Goal: Information Seeking & Learning: Learn about a topic

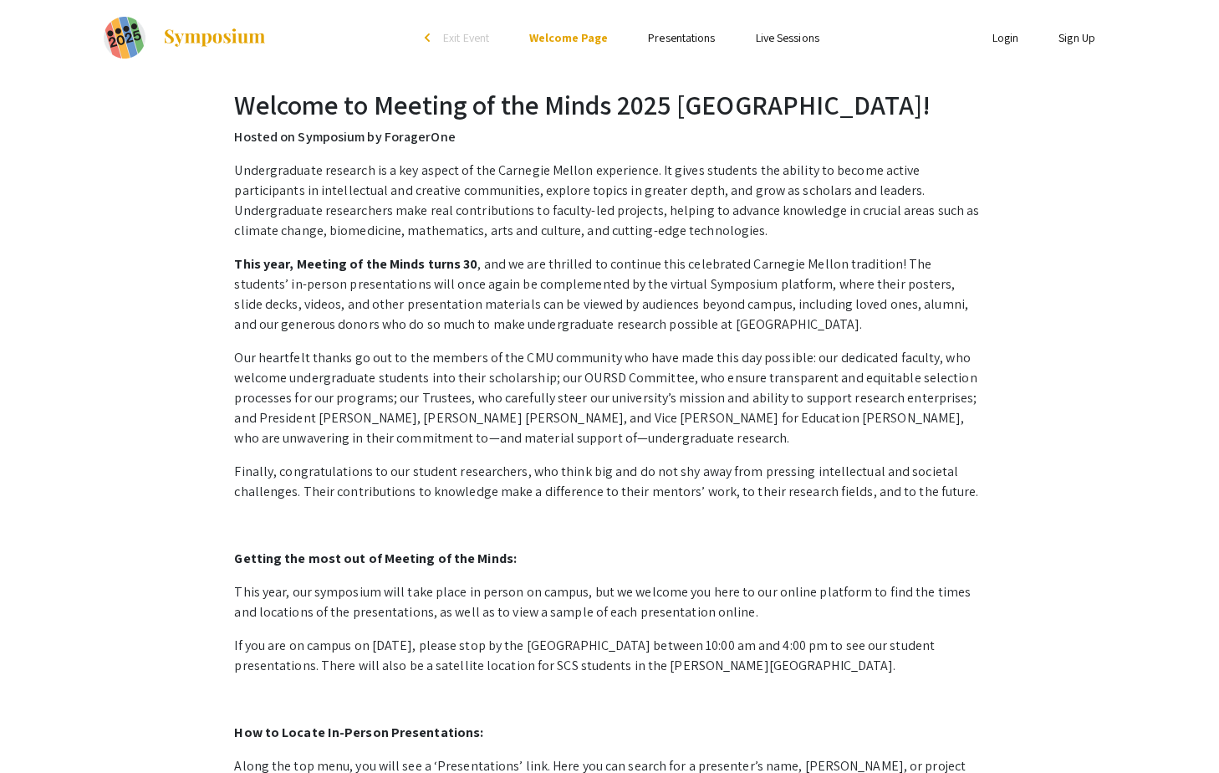
click at [685, 42] on link "Presentations" at bounding box center [681, 37] width 67 height 15
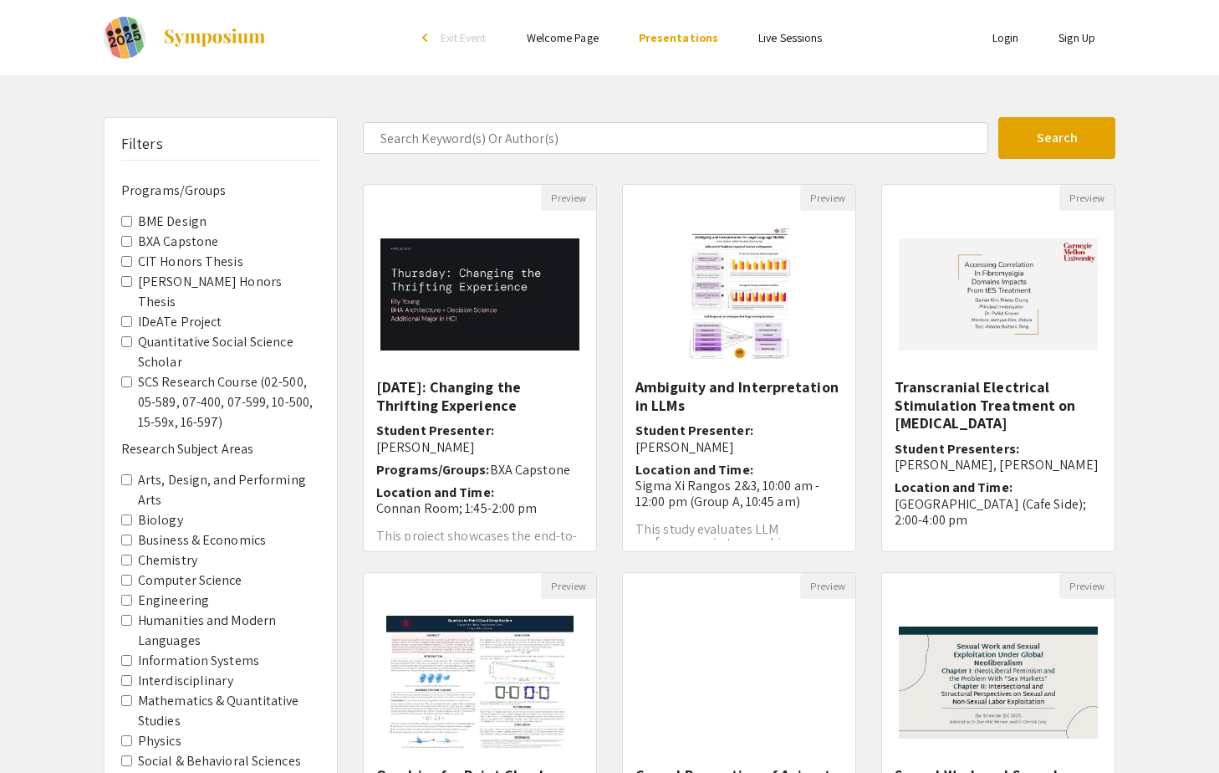
click at [129, 241] on Capstone "BXA Capstone" at bounding box center [126, 241] width 11 height 11
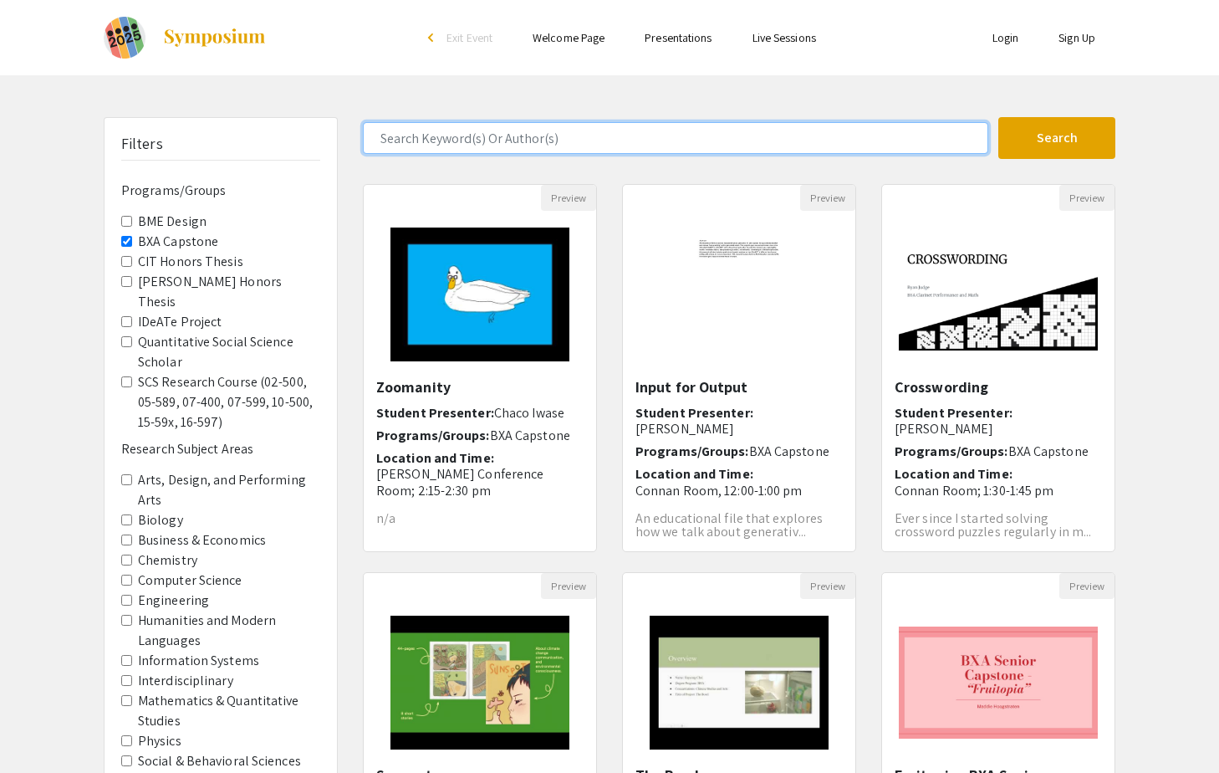
click at [523, 137] on input "Search Keyword(s) Or Author(s)" at bounding box center [675, 138] width 625 height 32
click at [998, 117] on button "Search" at bounding box center [1056, 138] width 117 height 42
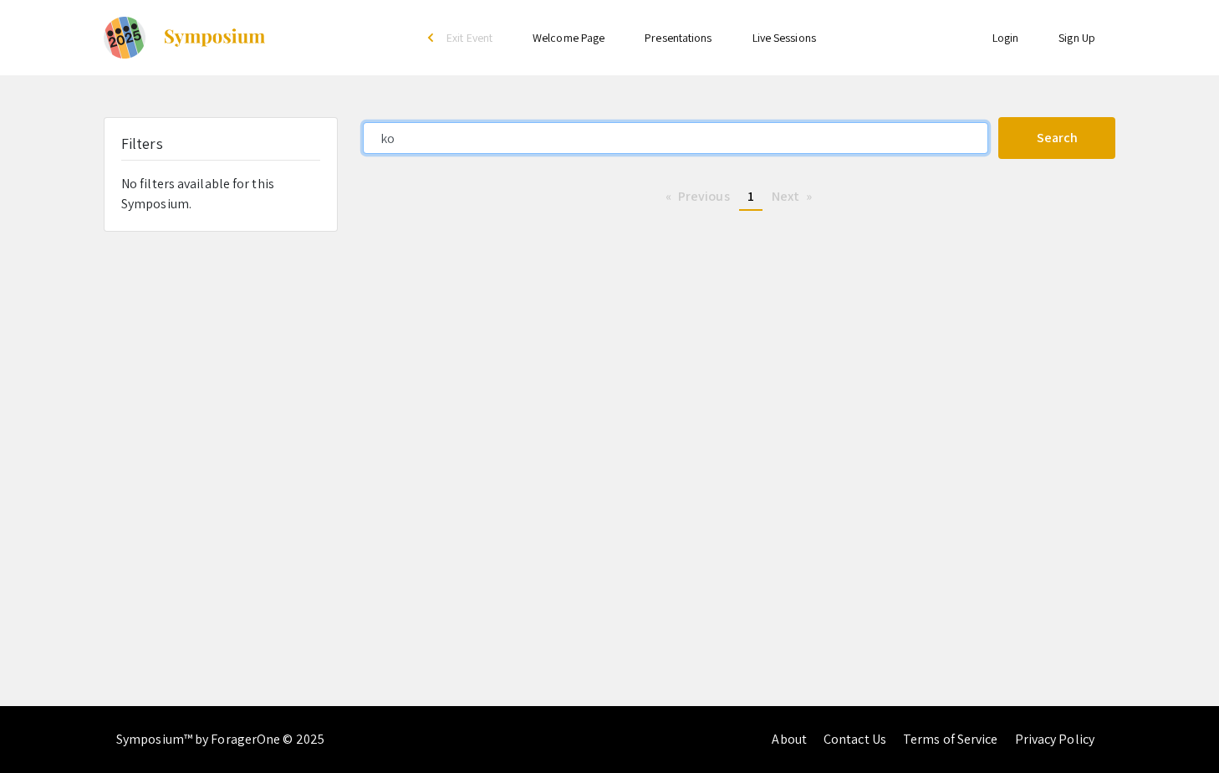
type input "k"
click at [998, 117] on button "Search" at bounding box center [1056, 138] width 117 height 42
type input "j"
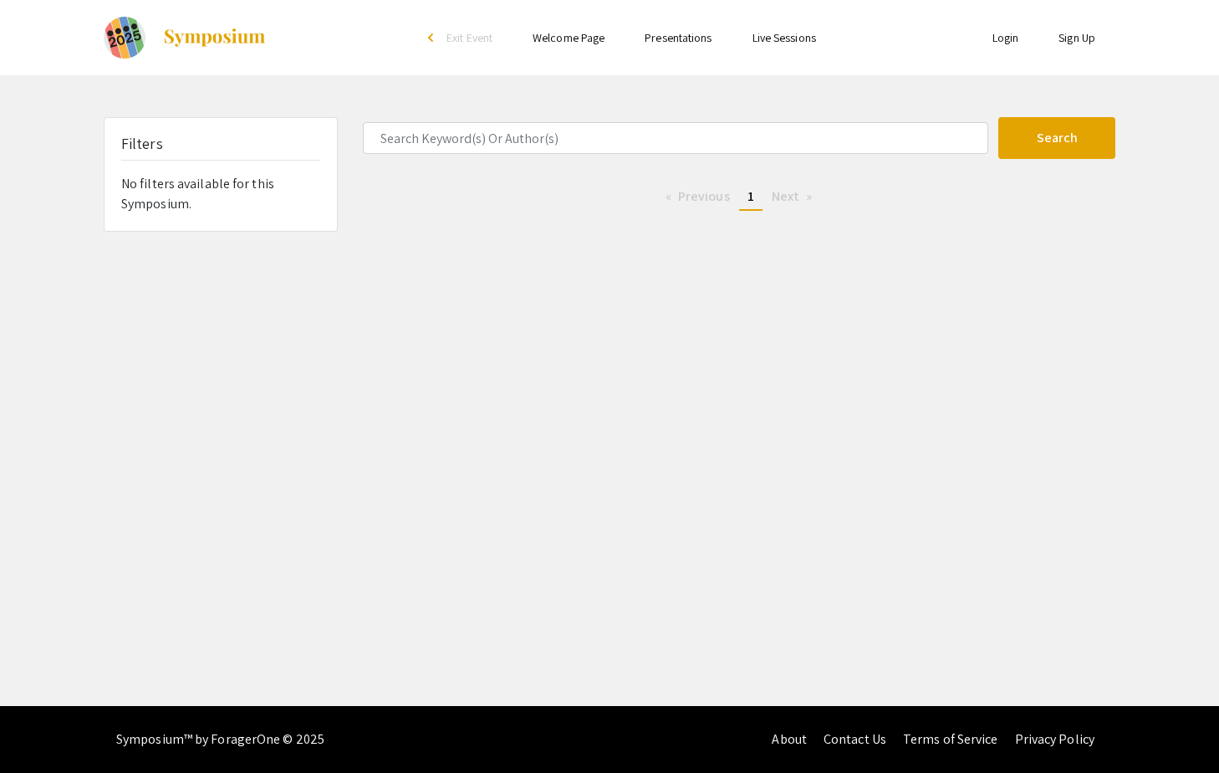
click at [669, 41] on link "Presentations" at bounding box center [678, 37] width 67 height 15
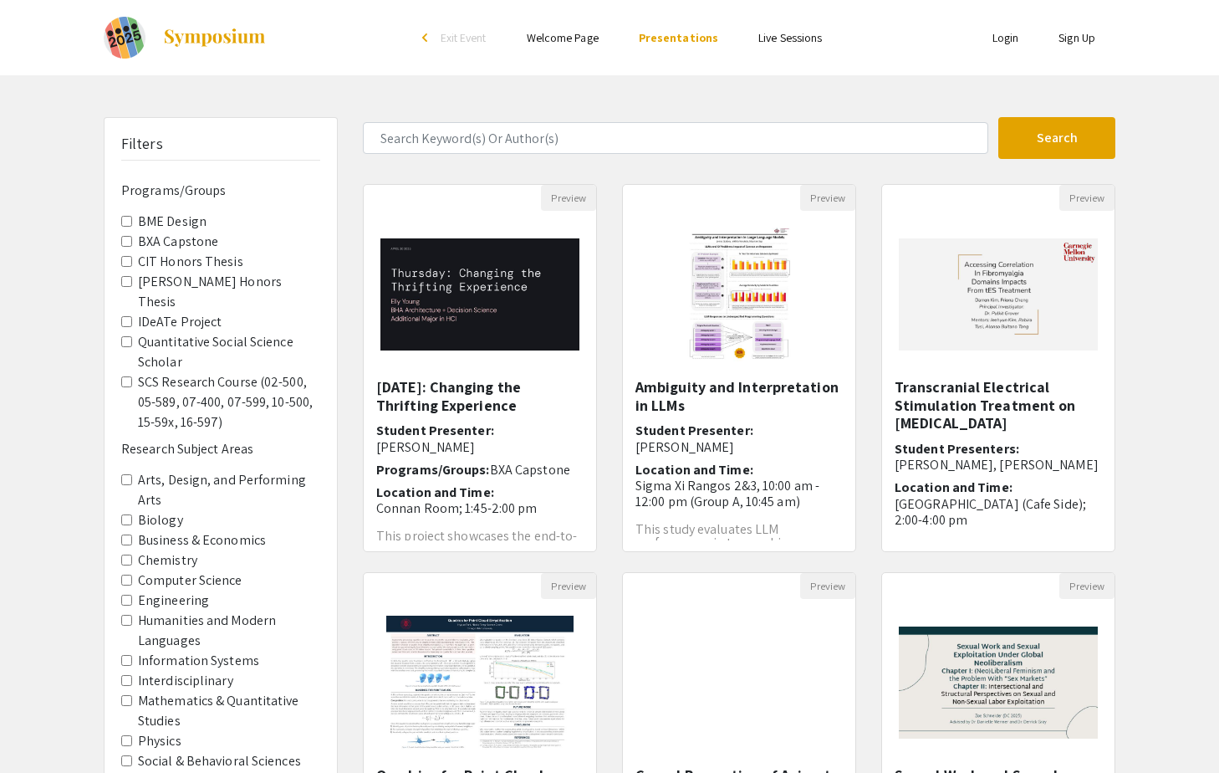
click at [125, 238] on Capstone "BXA Capstone" at bounding box center [126, 241] width 11 height 11
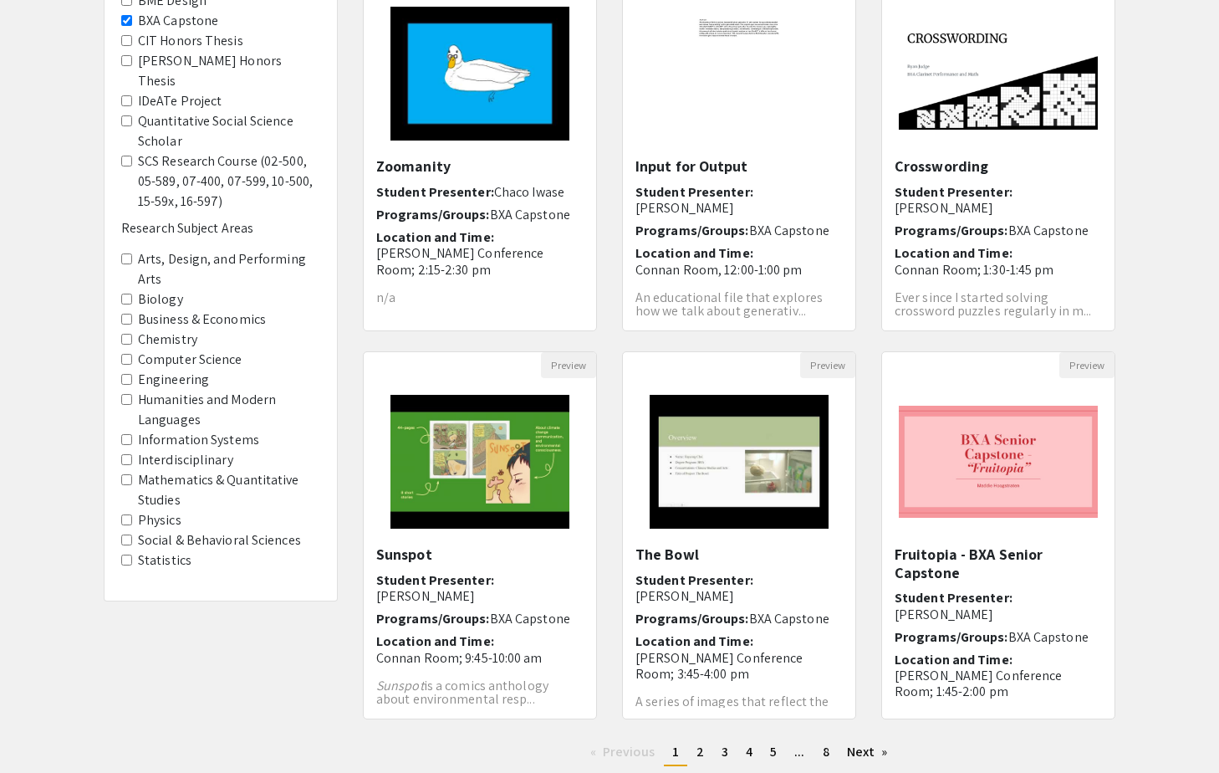
scroll to position [336, 0]
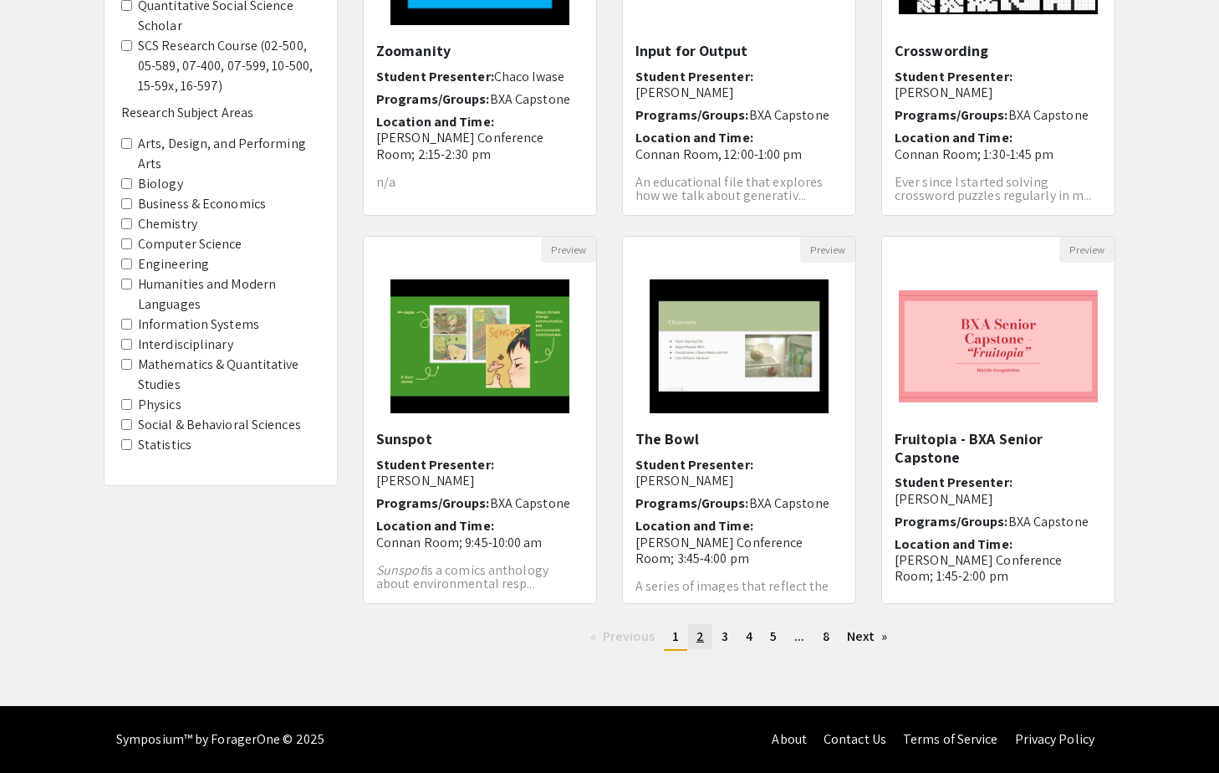
click at [704, 634] on link "page 2" at bounding box center [700, 636] width 24 height 25
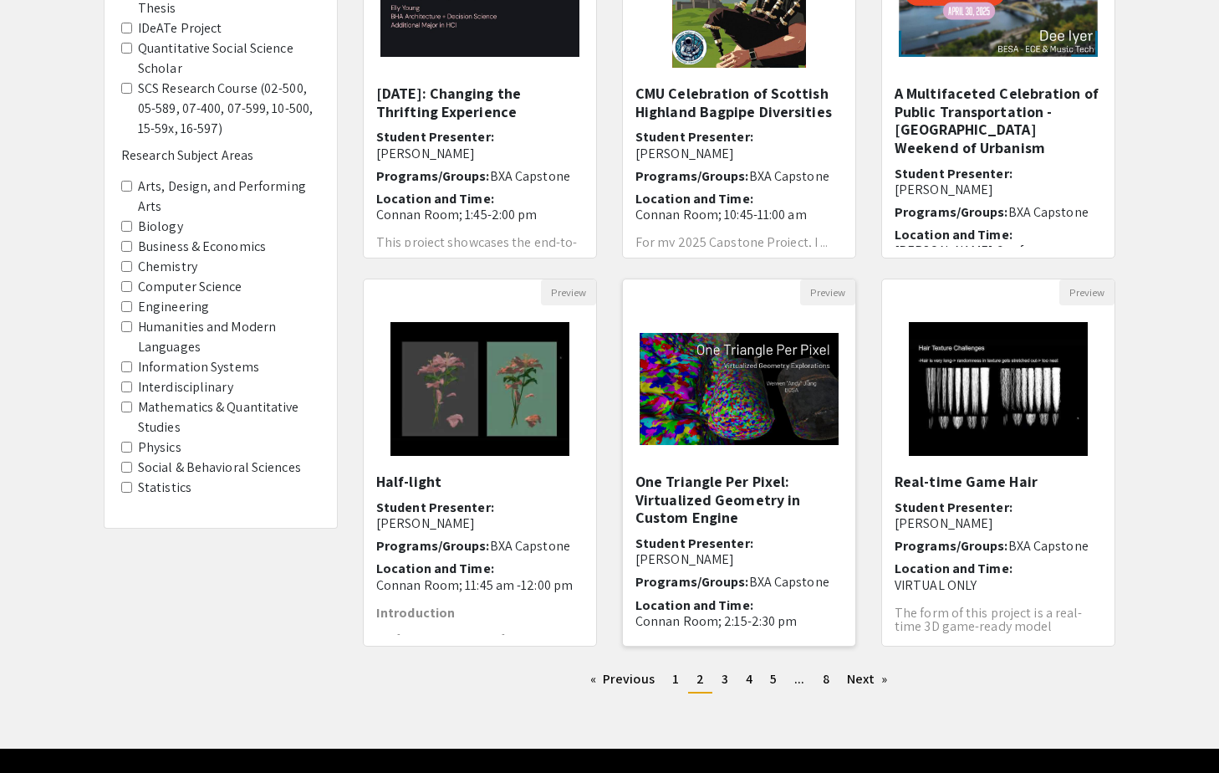
scroll to position [308, 0]
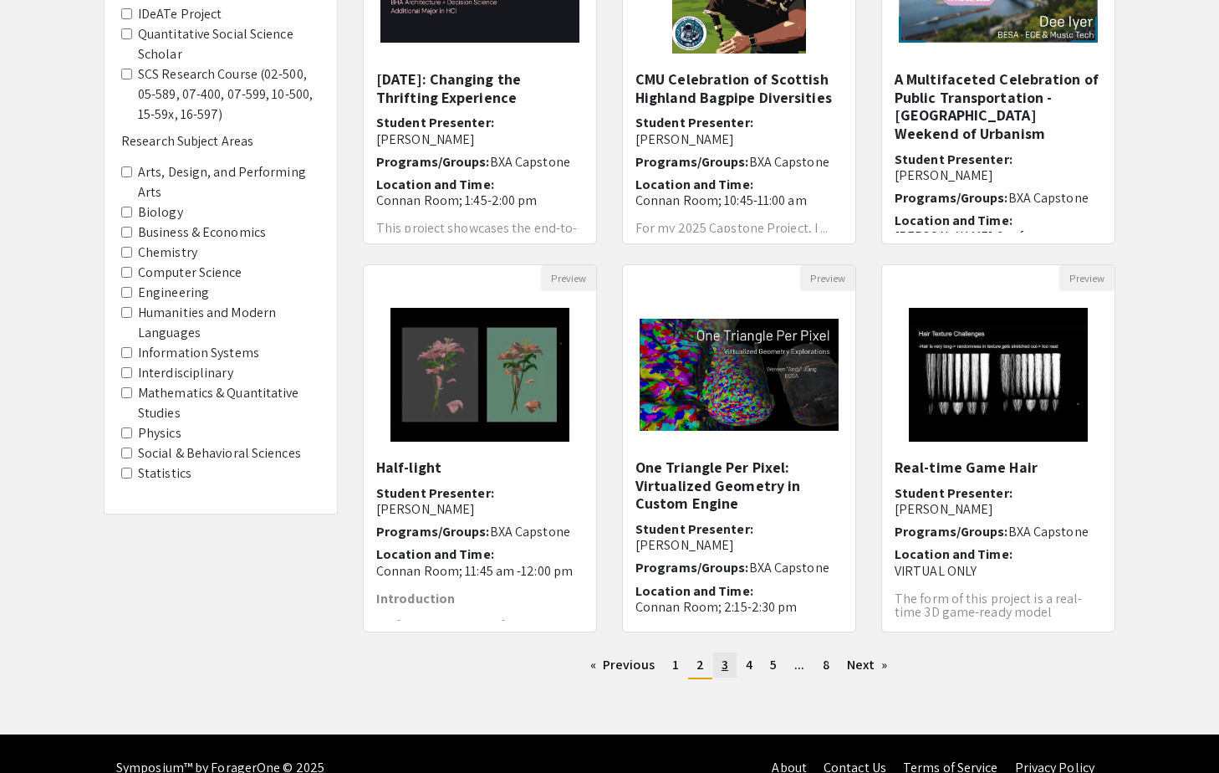
click at [731, 659] on link "page 3" at bounding box center [724, 664] width 23 height 25
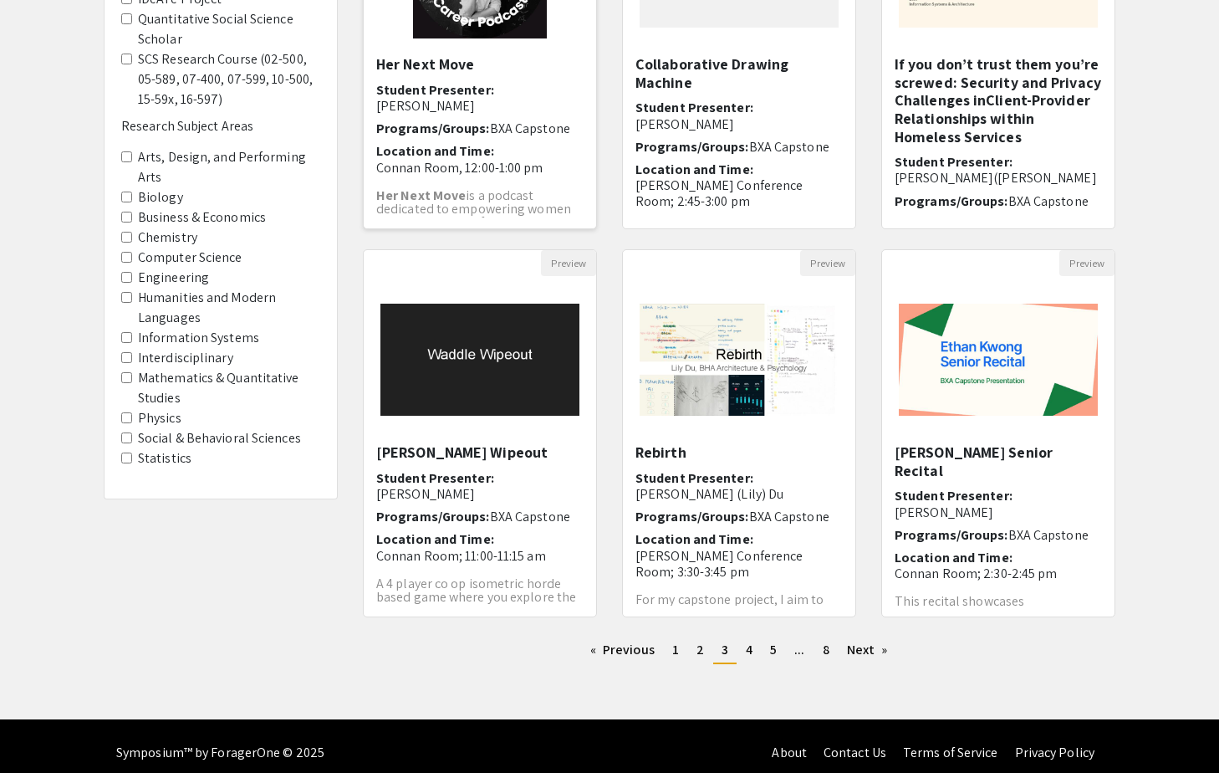
scroll to position [336, 0]
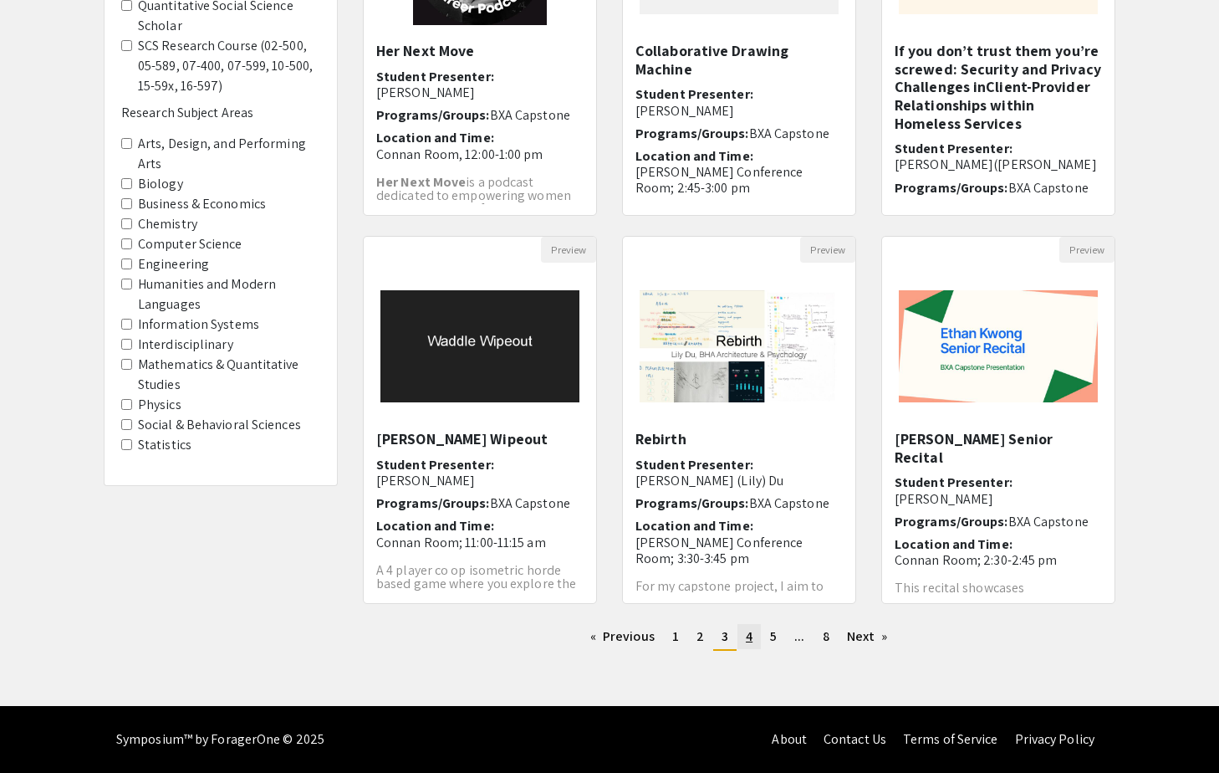
click at [751, 634] on span "4" at bounding box center [749, 636] width 7 height 18
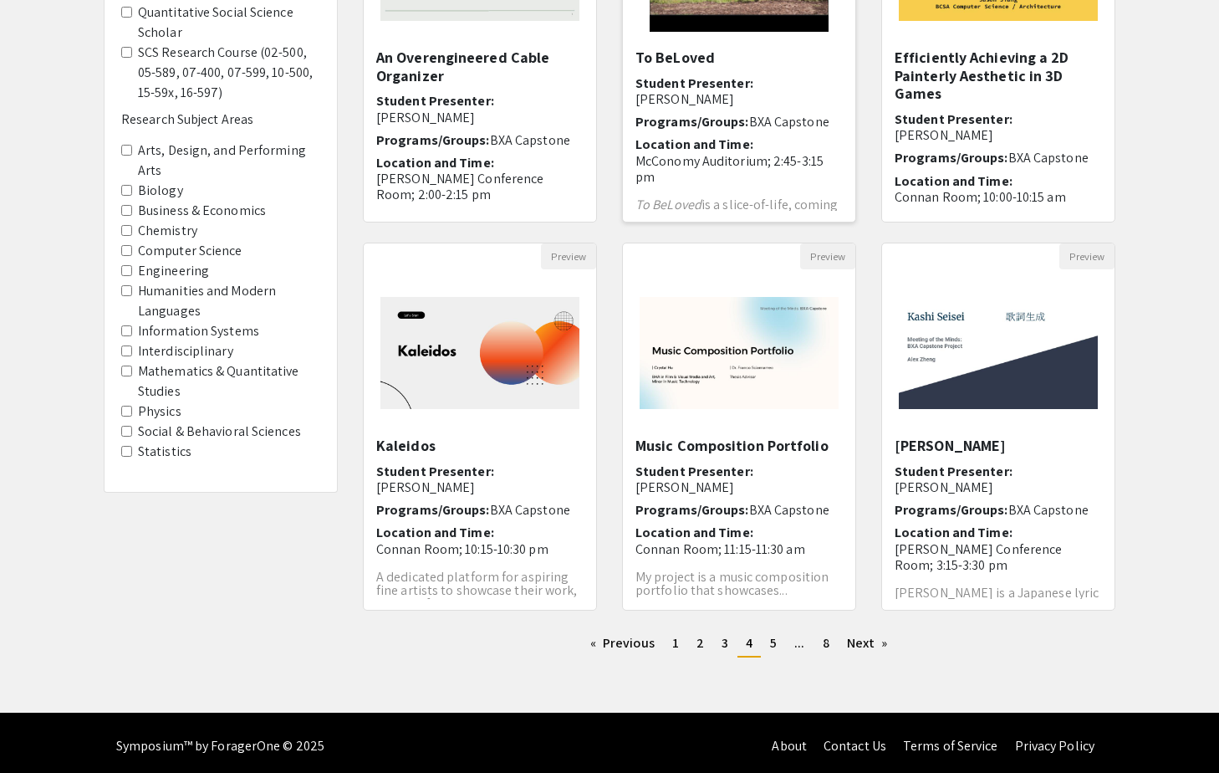
scroll to position [336, 0]
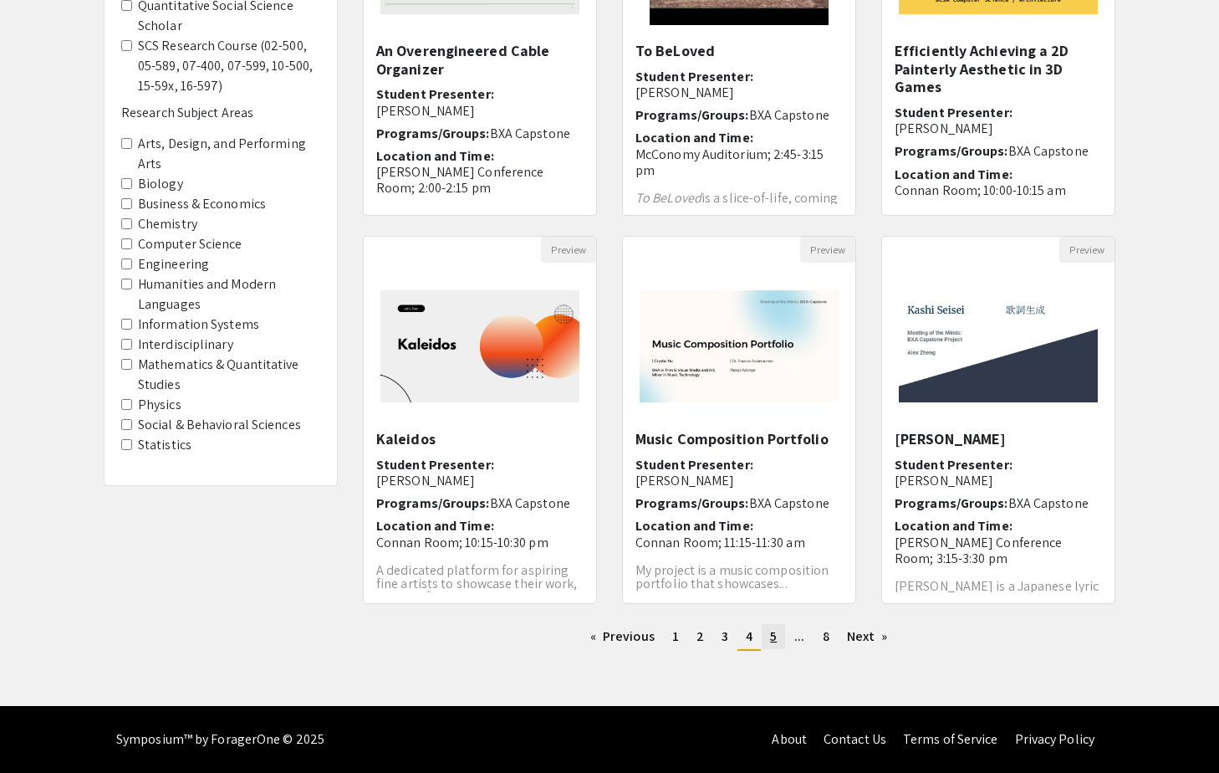
click at [774, 636] on span "5" at bounding box center [773, 636] width 7 height 18
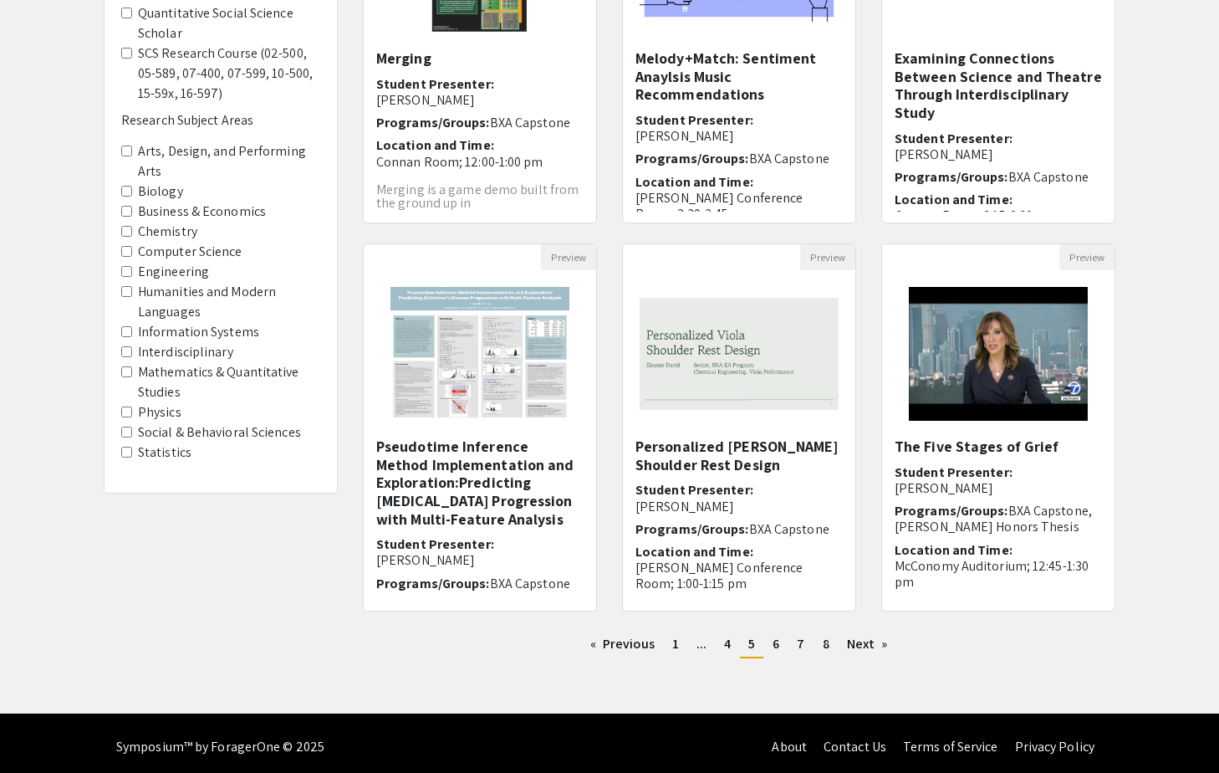
scroll to position [336, 0]
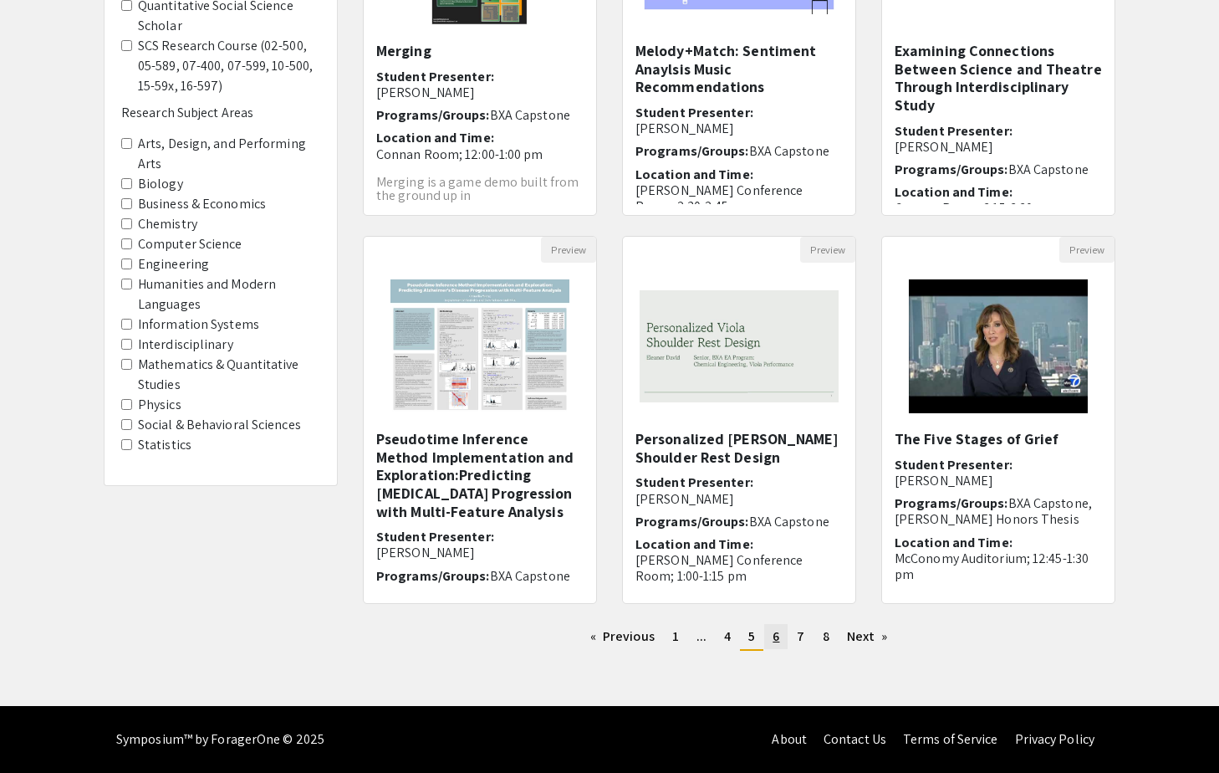
click at [780, 636] on link "page 6" at bounding box center [775, 636] width 23 height 25
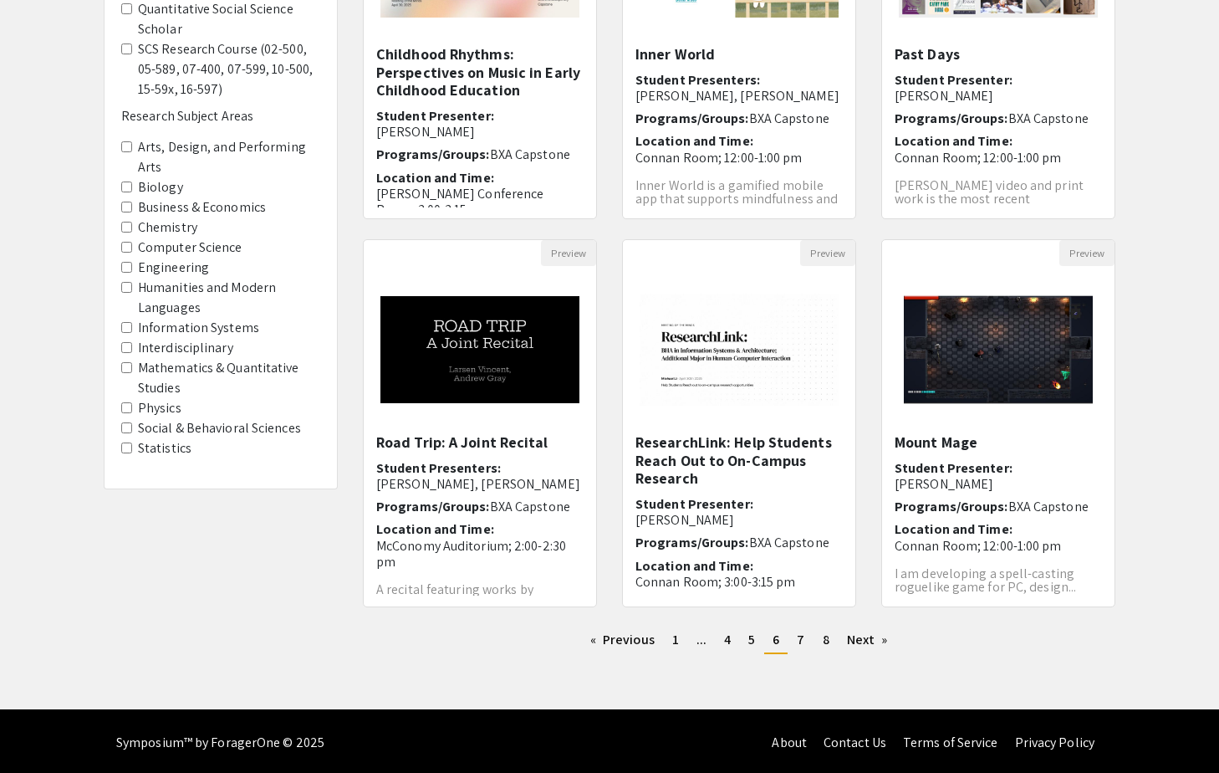
scroll to position [336, 0]
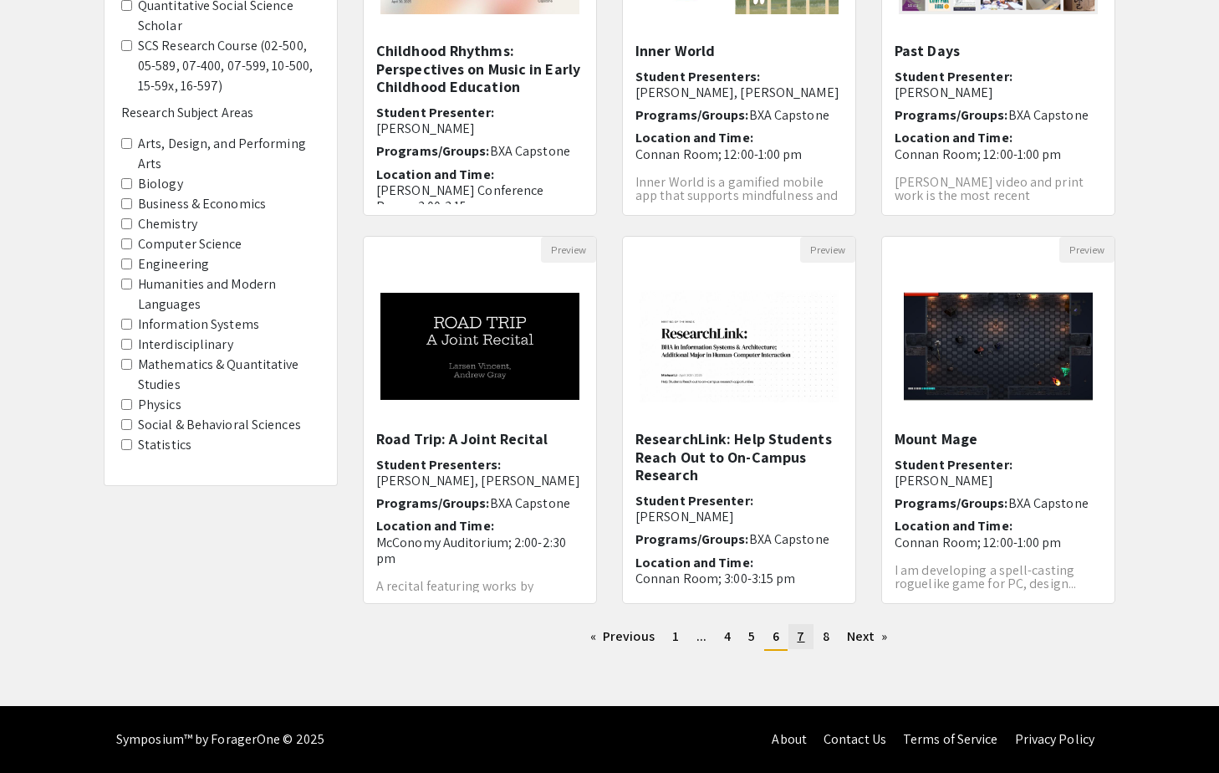
click at [803, 638] on span "7" at bounding box center [801, 636] width 8 height 18
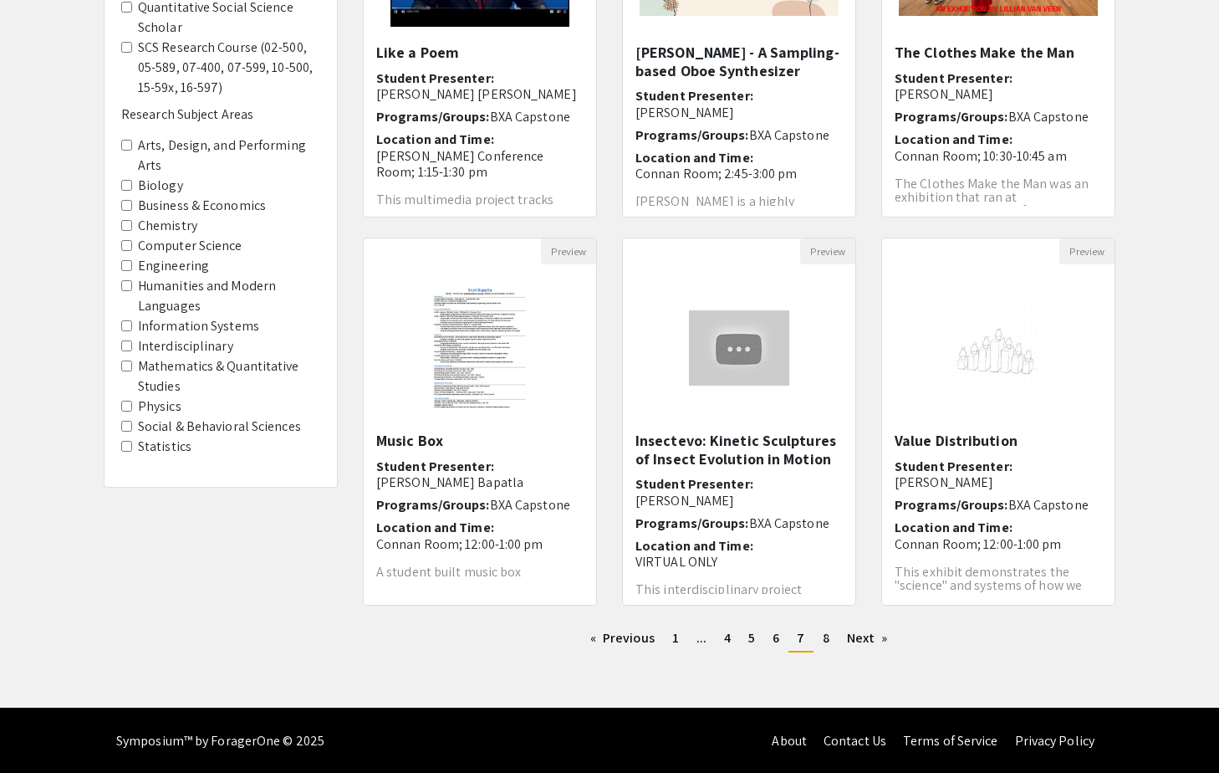
scroll to position [336, 0]
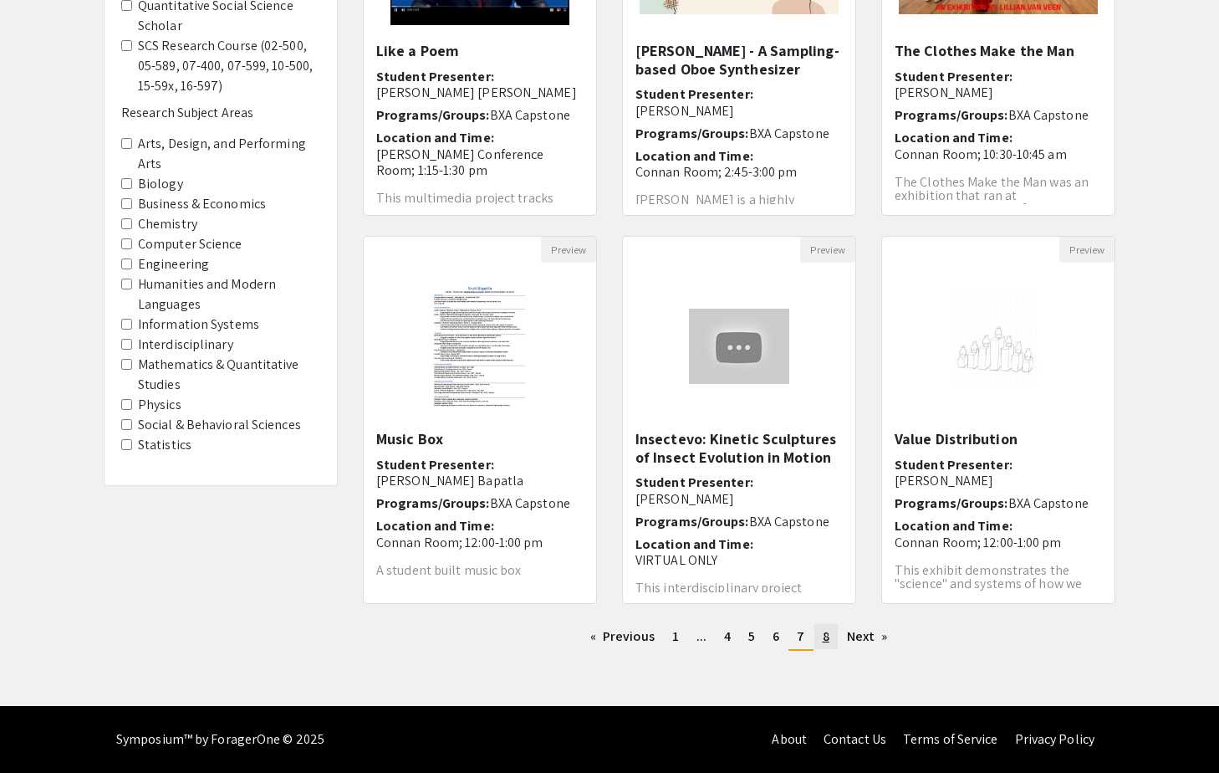
click at [831, 634] on link "page 8" at bounding box center [825, 636] width 23 height 25
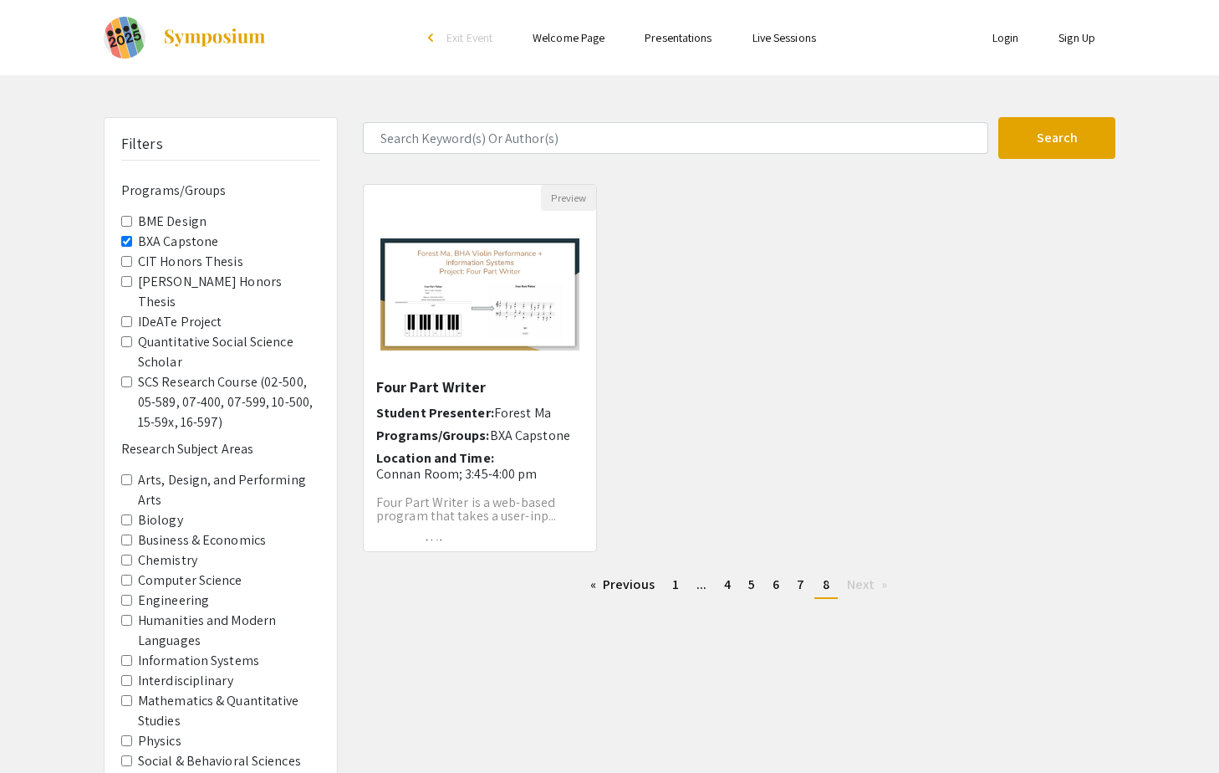
click at [122, 238] on Capstone "BXA Capstone" at bounding box center [126, 241] width 11 height 11
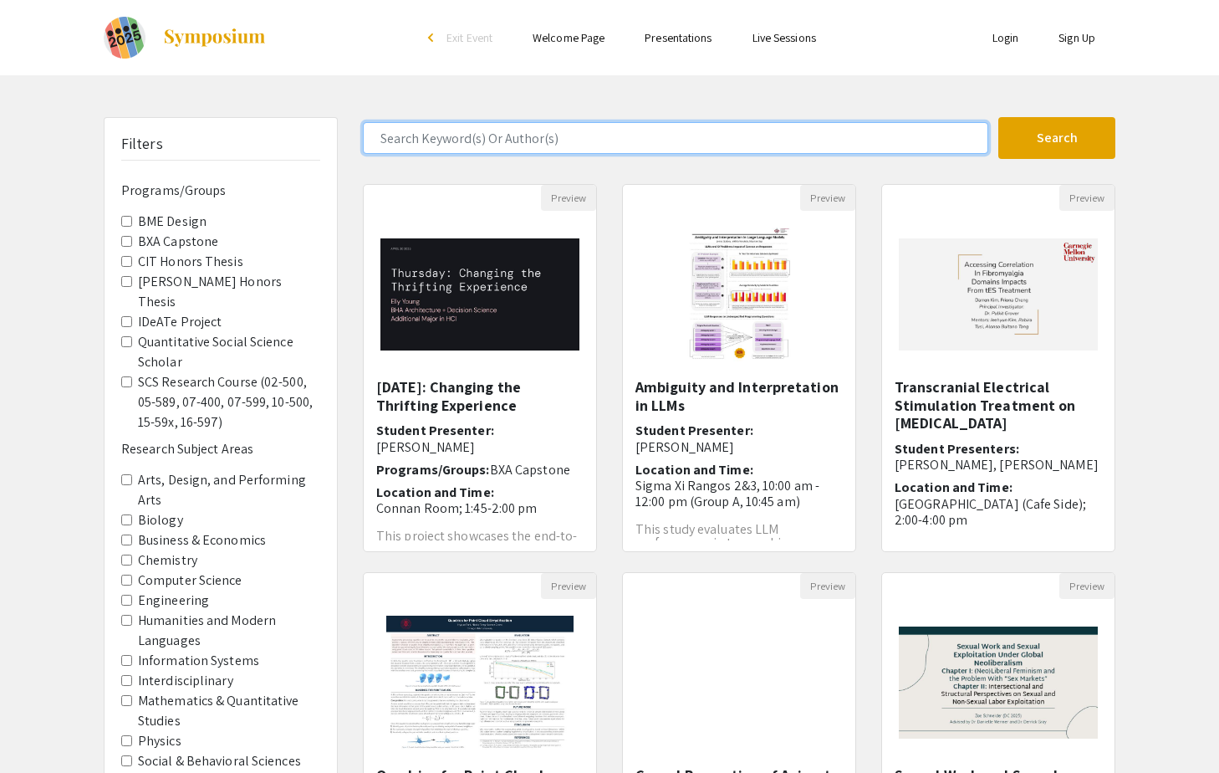
click at [464, 138] on input "Search Keyword(s) Or Author(s)" at bounding box center [675, 138] width 625 height 32
click at [998, 117] on button "Search" at bounding box center [1056, 138] width 117 height 42
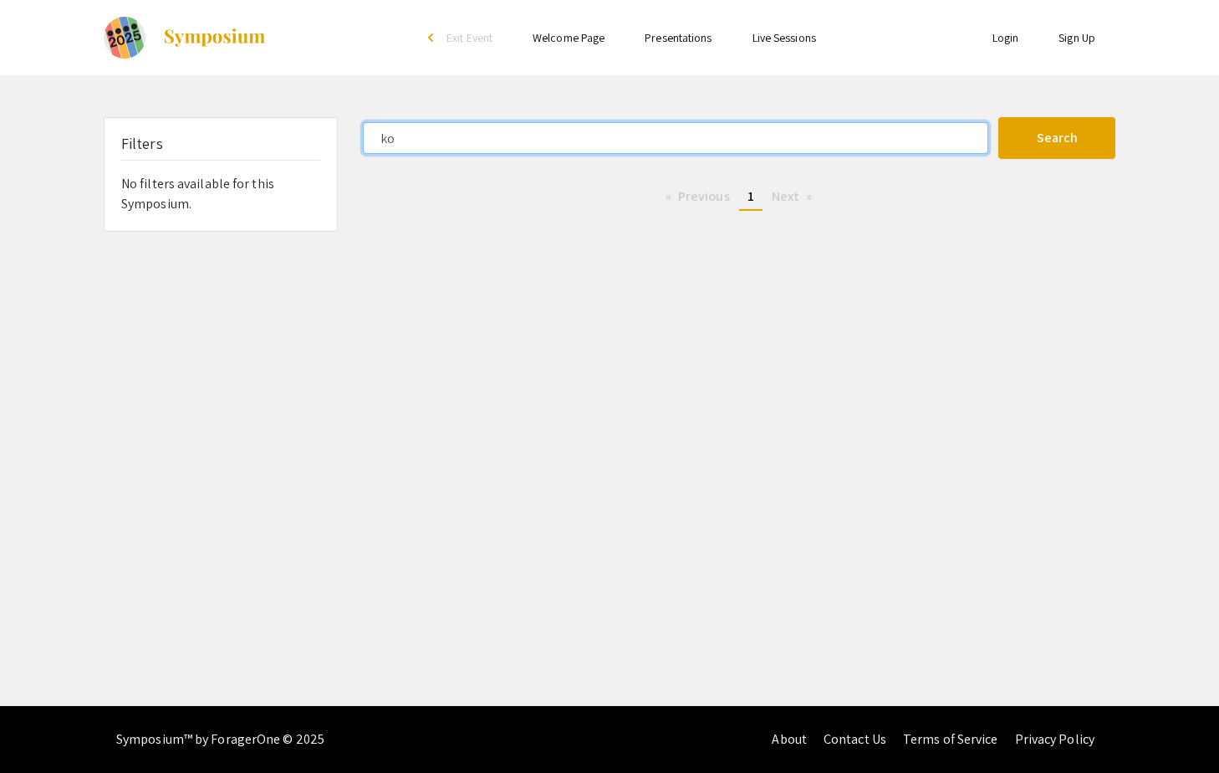
type input "k"
